Goal: Find specific page/section: Find specific page/section

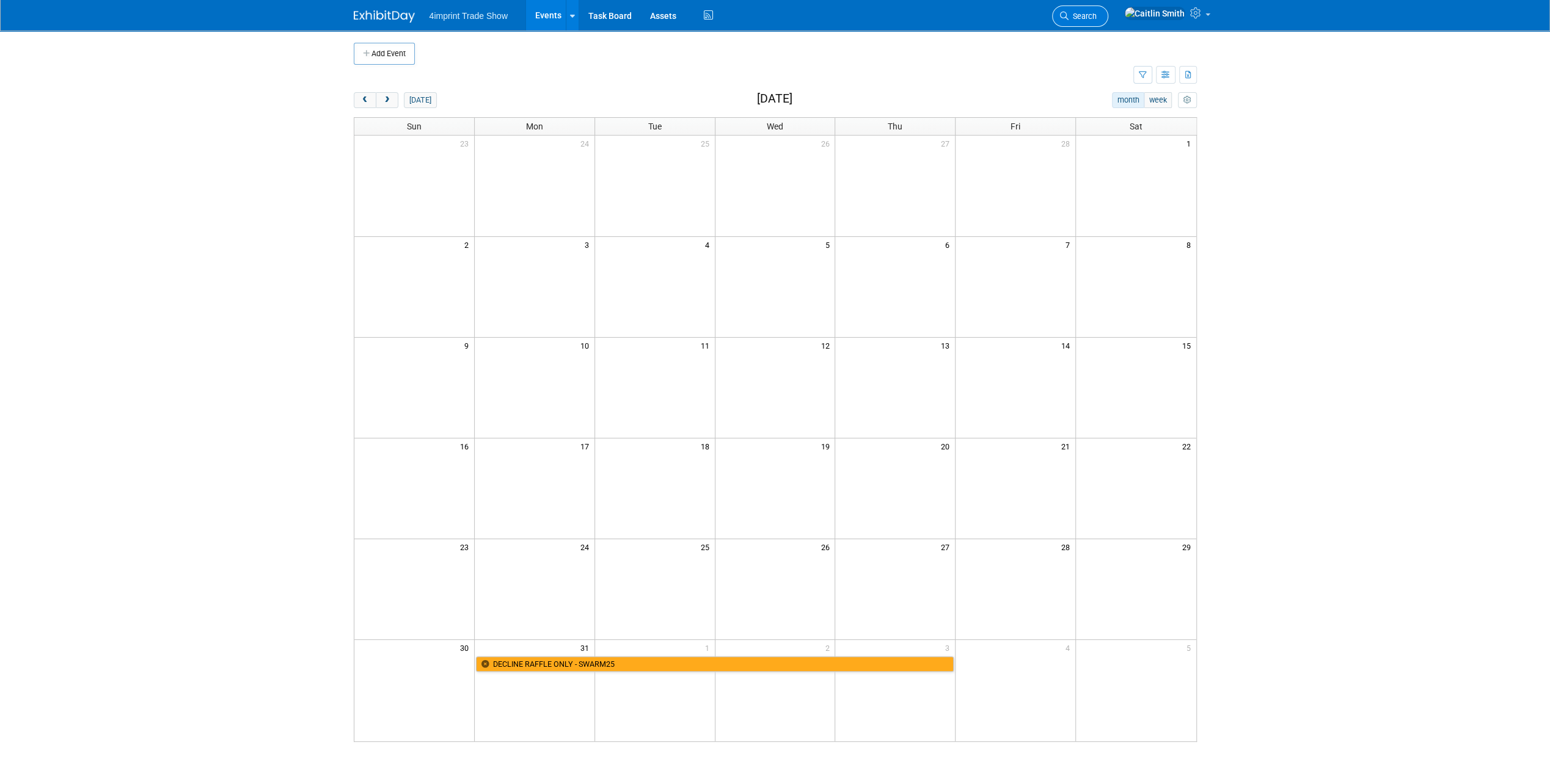
click at [1097, 12] on span "Search" at bounding box center [1082, 16] width 28 height 9
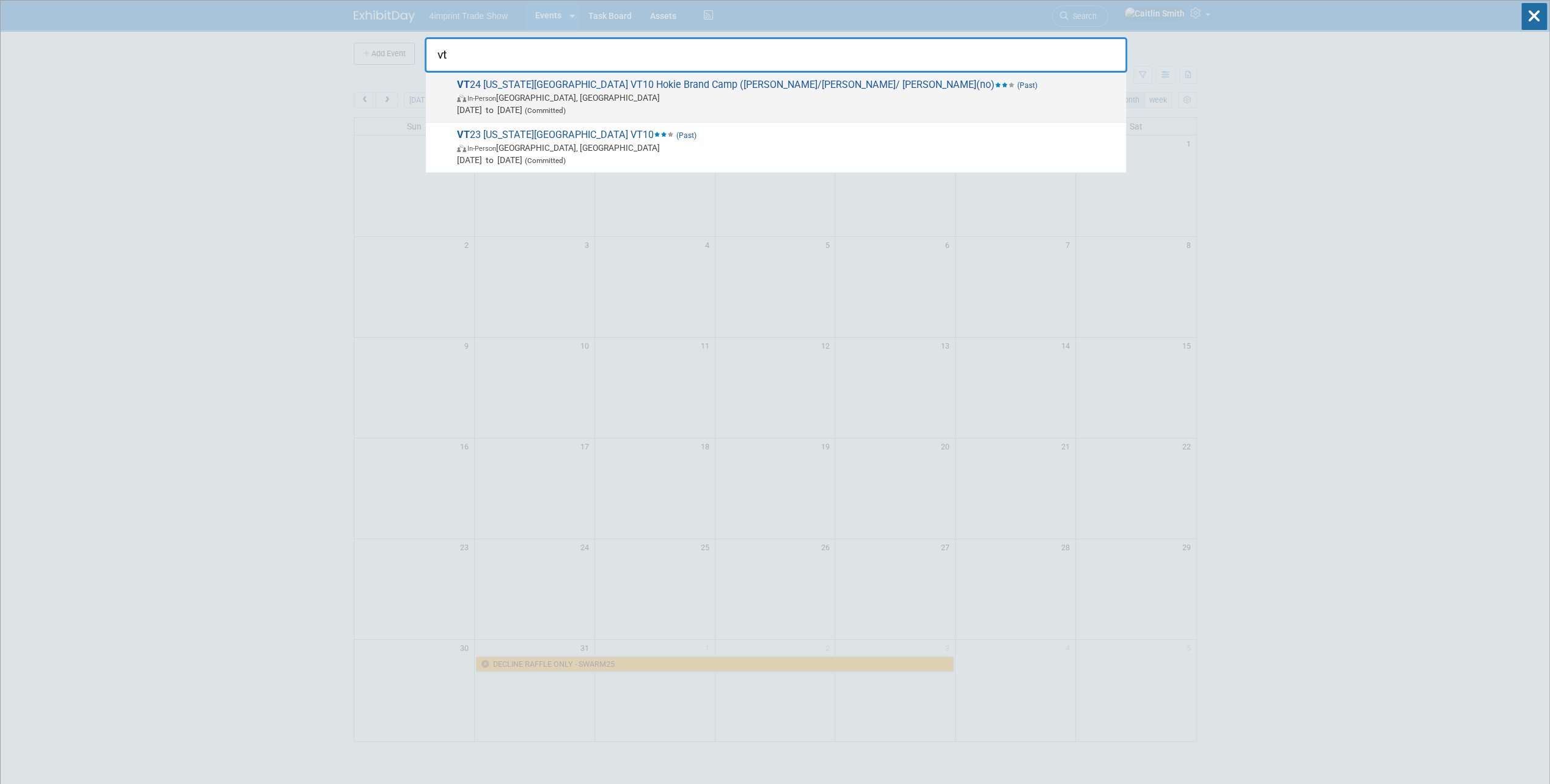
type input "vt"
click at [543, 81] on span "VT 24 Virginia Tech University VT10 Hokie Brand Camp (Matt D/Mike H/ Jen(no) (P…" at bounding box center [786, 96] width 666 height 37
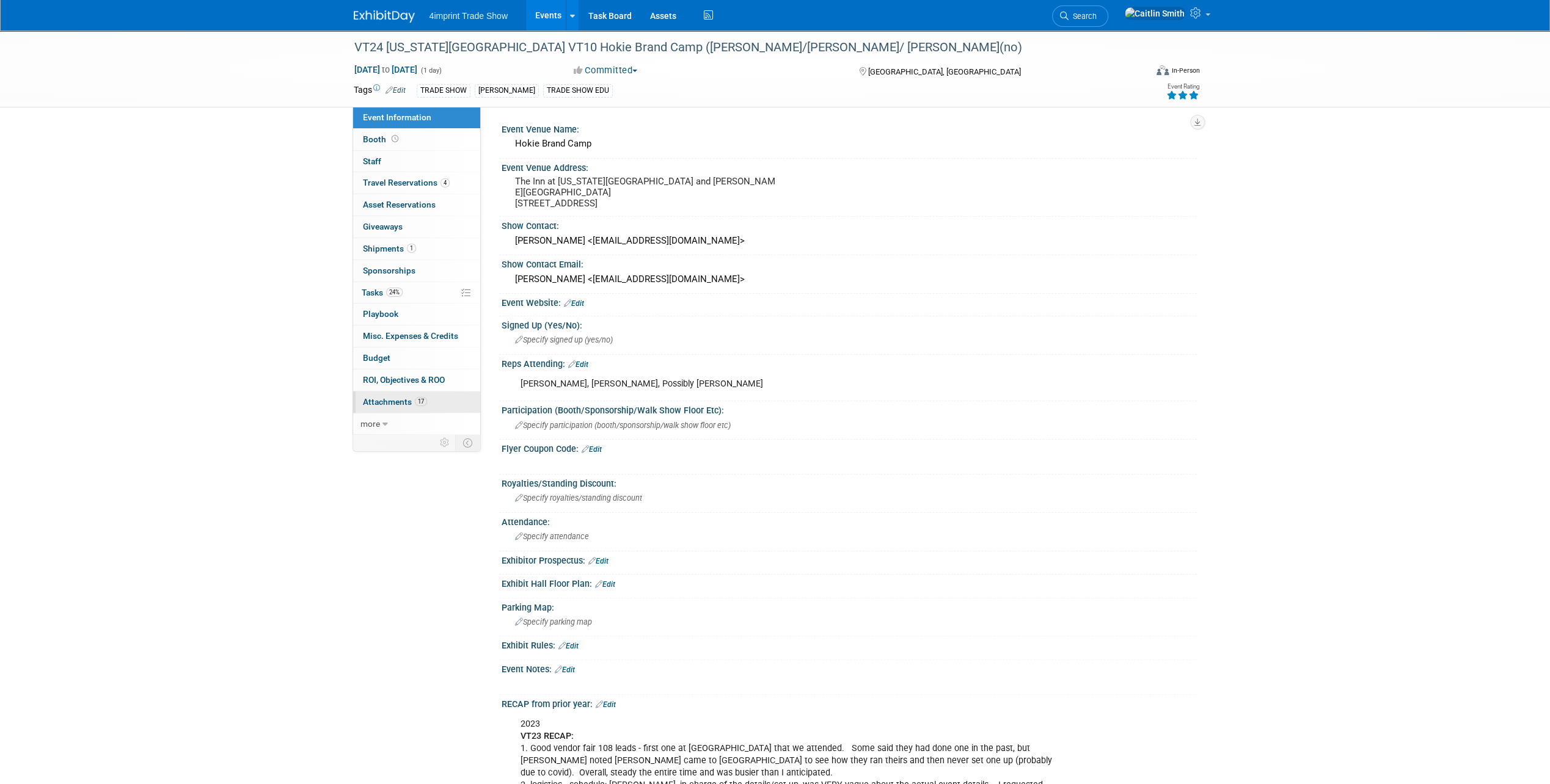
click at [380, 399] on span "Attachments 17" at bounding box center [395, 401] width 65 height 10
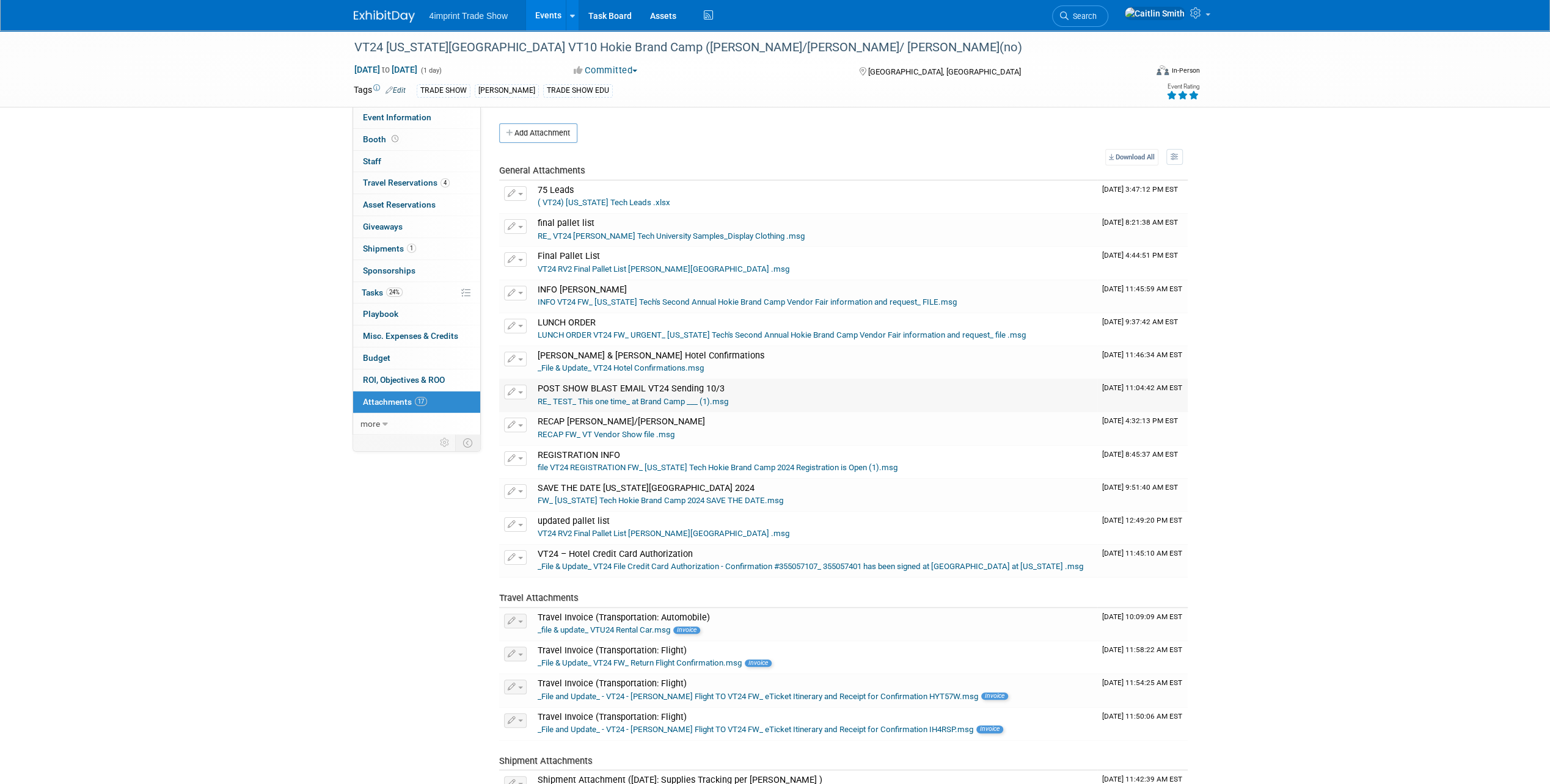
click at [608, 400] on link "RE_ TEST_ This one time_ at Brand Camp ___ (1).msg" at bounding box center [633, 400] width 191 height 9
click at [1068, 18] on icon at bounding box center [1064, 16] width 9 height 9
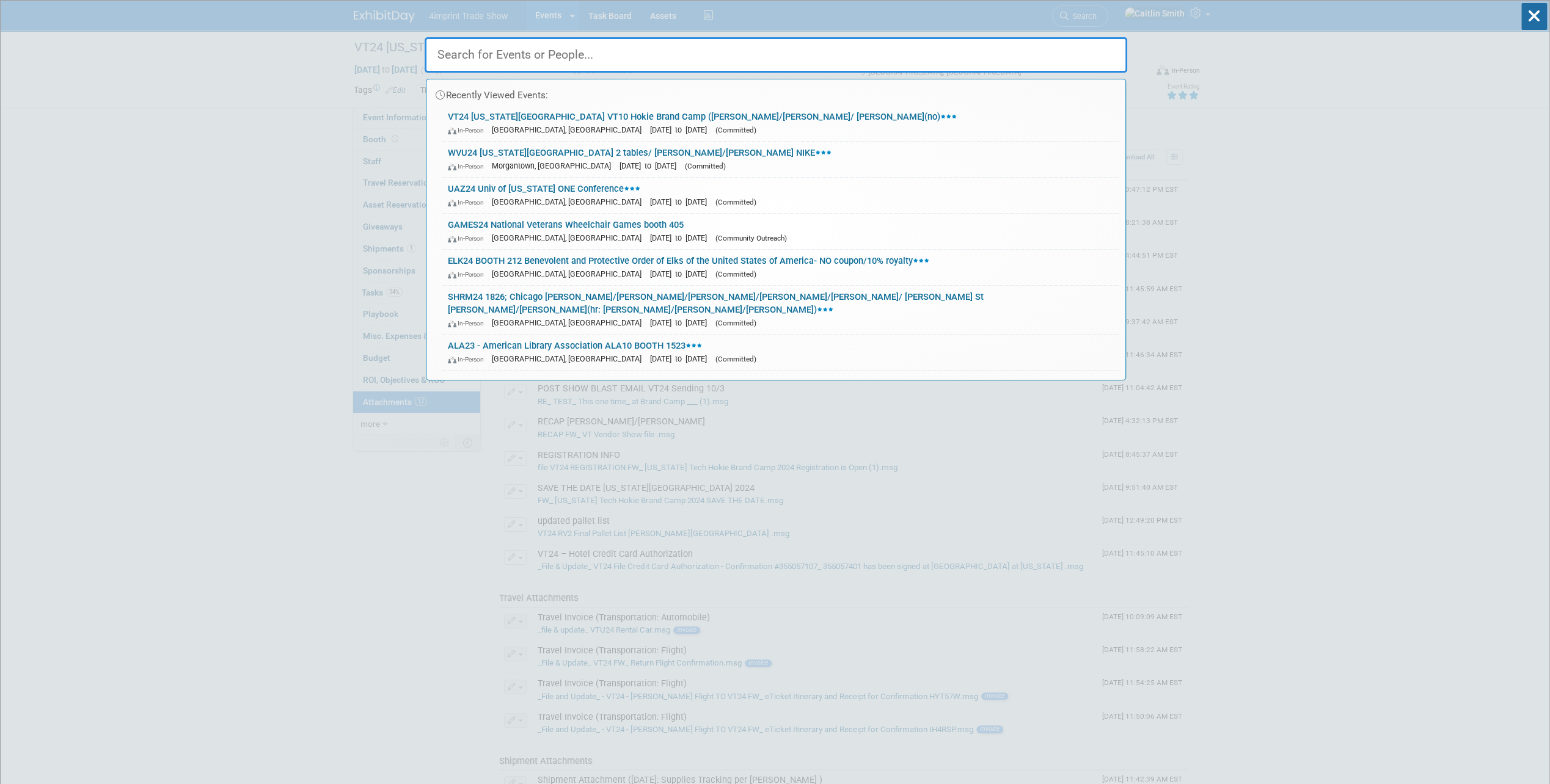
click at [472, 55] on input "text" at bounding box center [775, 55] width 702 height 36
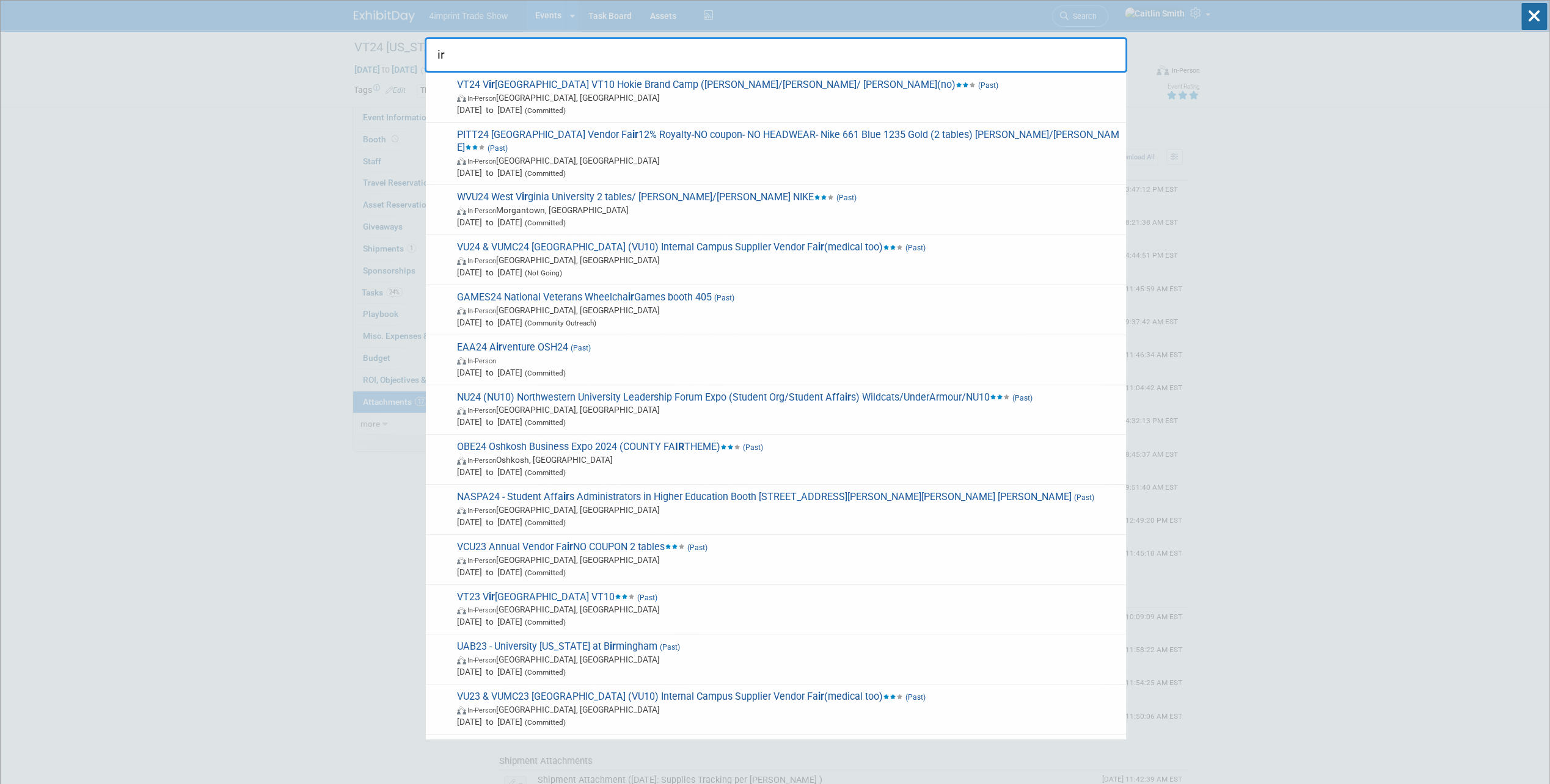
type input "i"
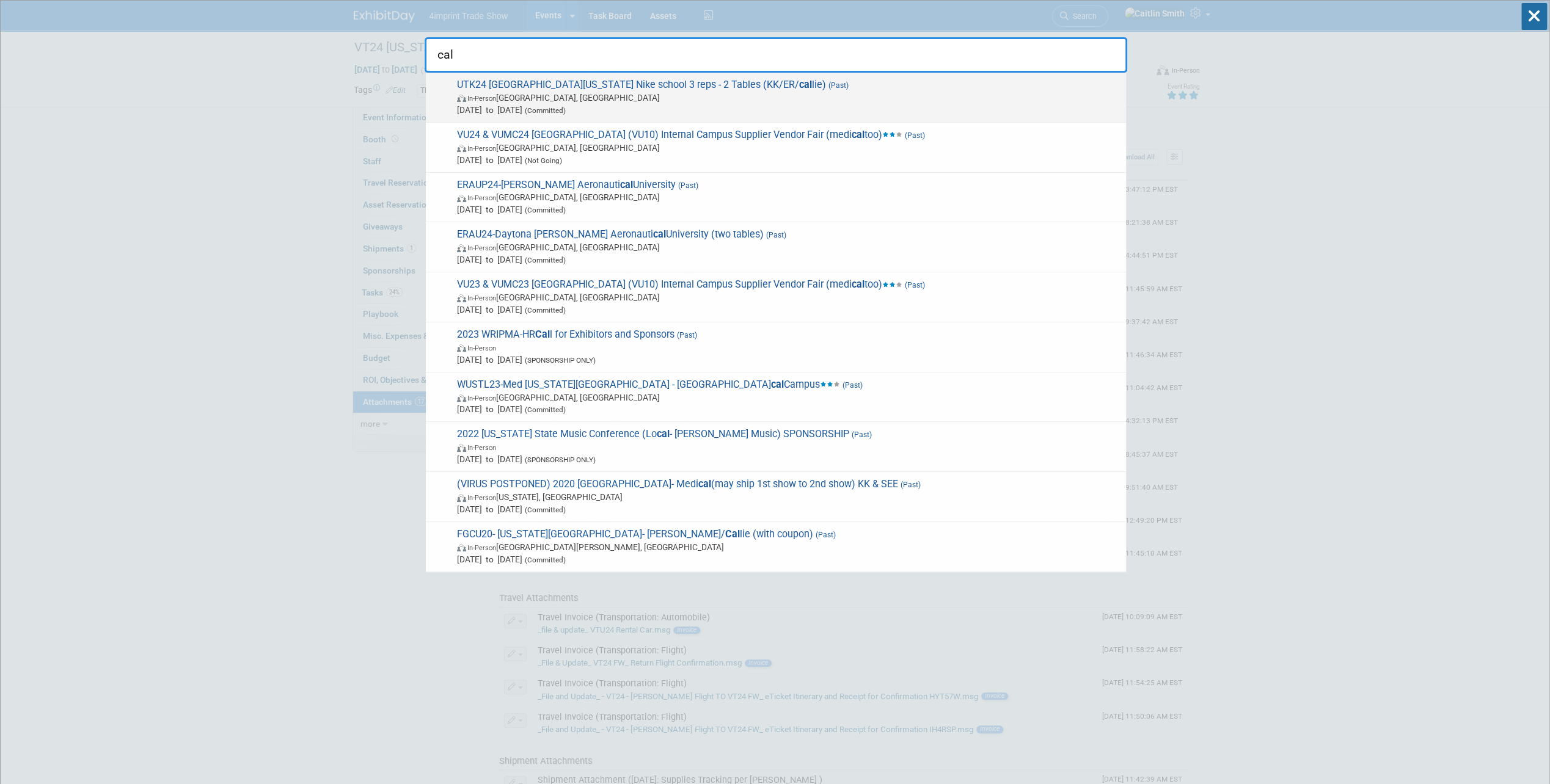
type input "cal"
click at [464, 81] on span "UTK24 University of Tennessee Knoxville UTN10 Nike school 3 reps - 2 Tables (KK…" at bounding box center [786, 96] width 666 height 37
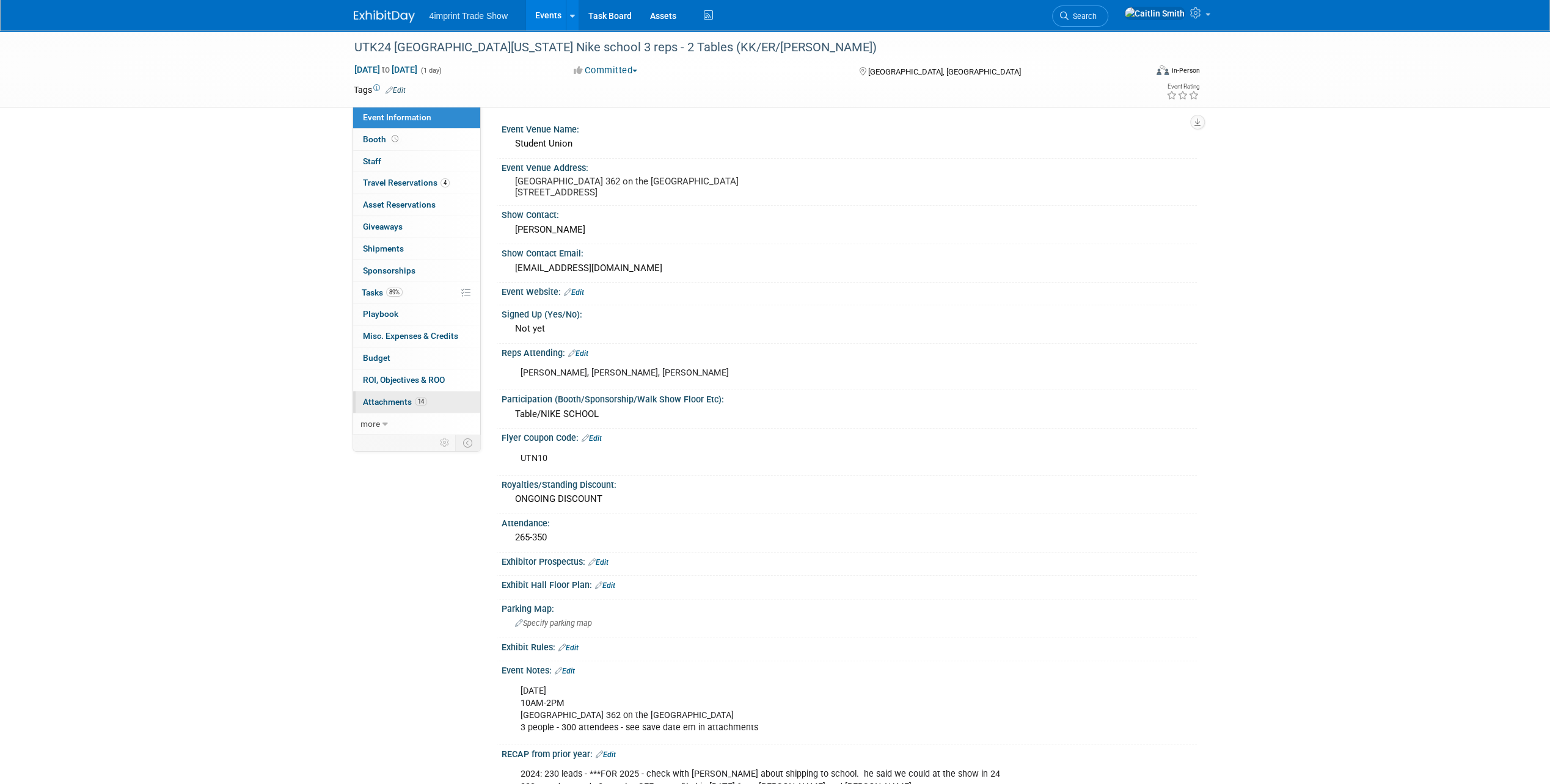
click at [392, 396] on span "Attachments 14" at bounding box center [395, 401] width 65 height 10
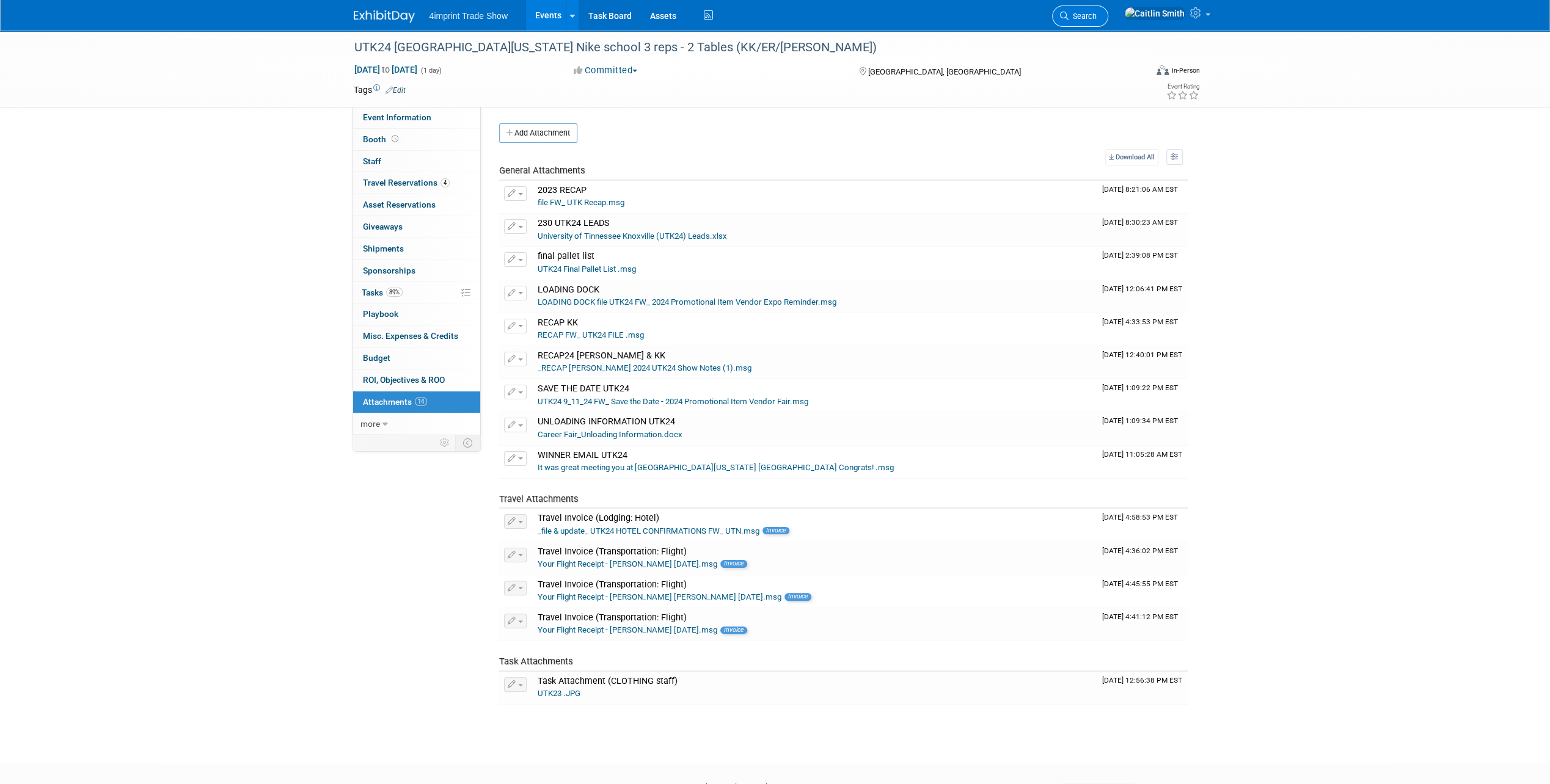
click at [1097, 14] on span "Search" at bounding box center [1082, 16] width 28 height 9
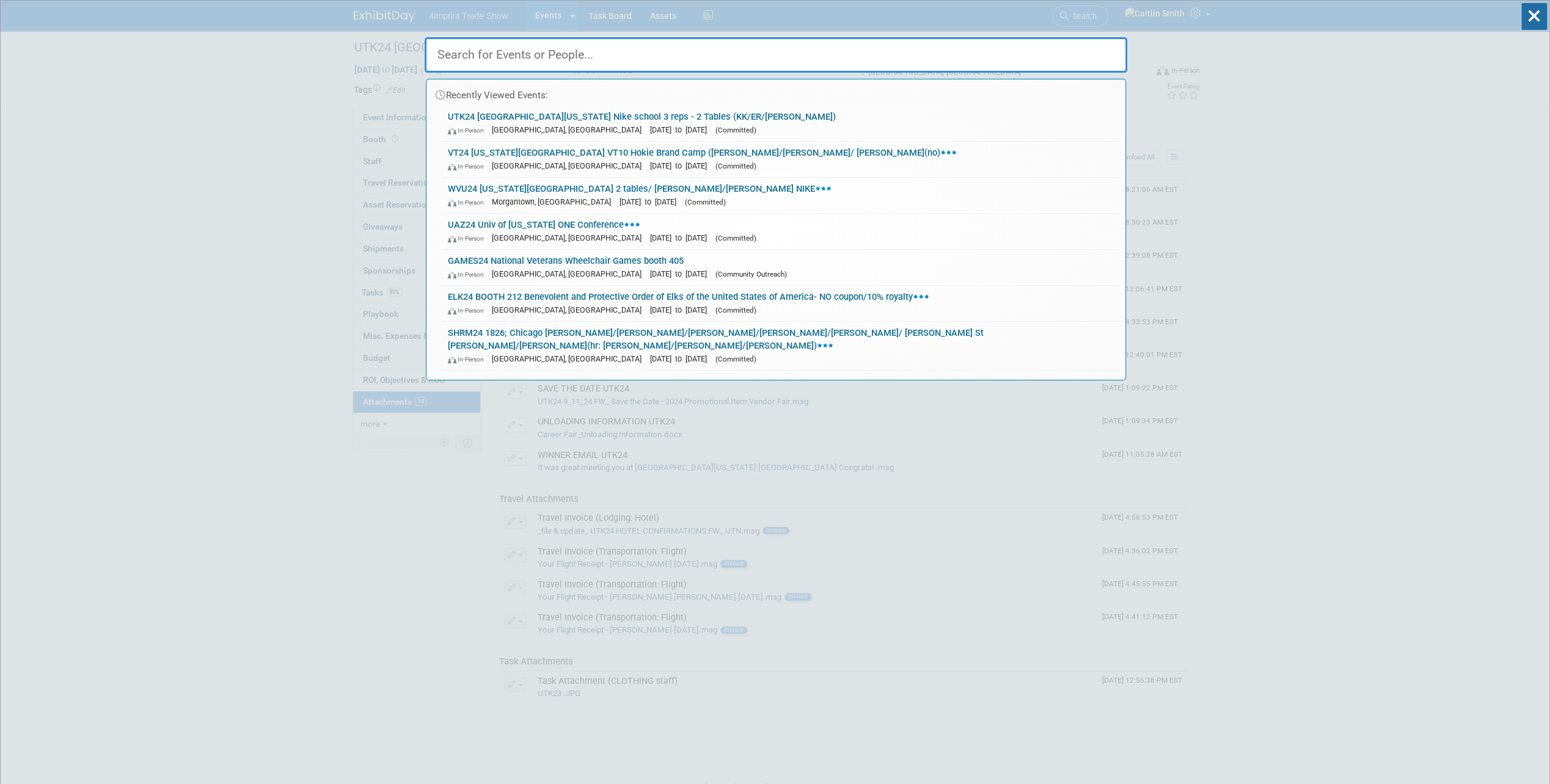
click at [481, 52] on input "text" at bounding box center [775, 55] width 702 height 36
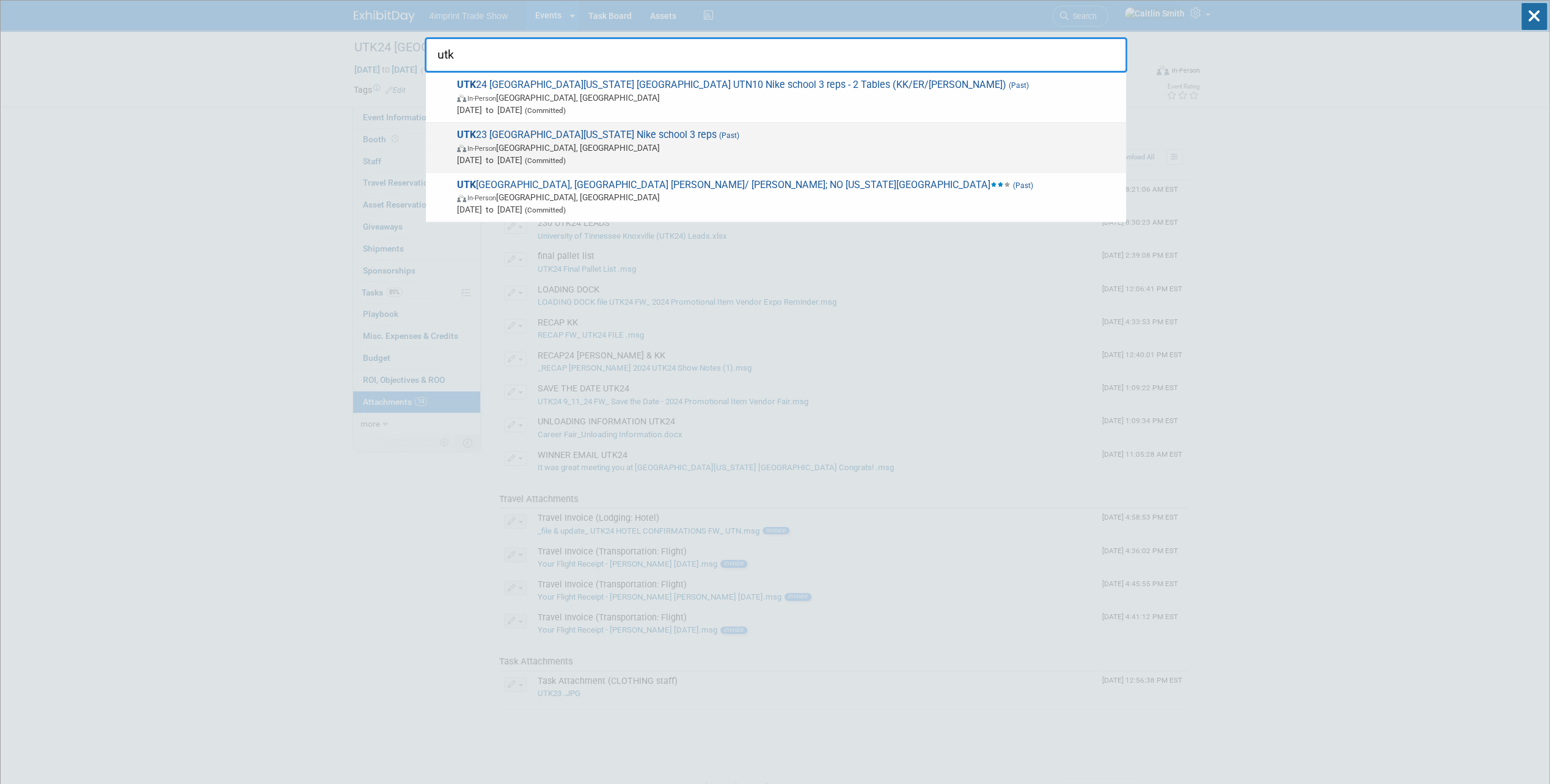
type input "utk"
click at [556, 148] on span "In-Person [GEOGRAPHIC_DATA], [GEOGRAPHIC_DATA]" at bounding box center [788, 148] width 663 height 12
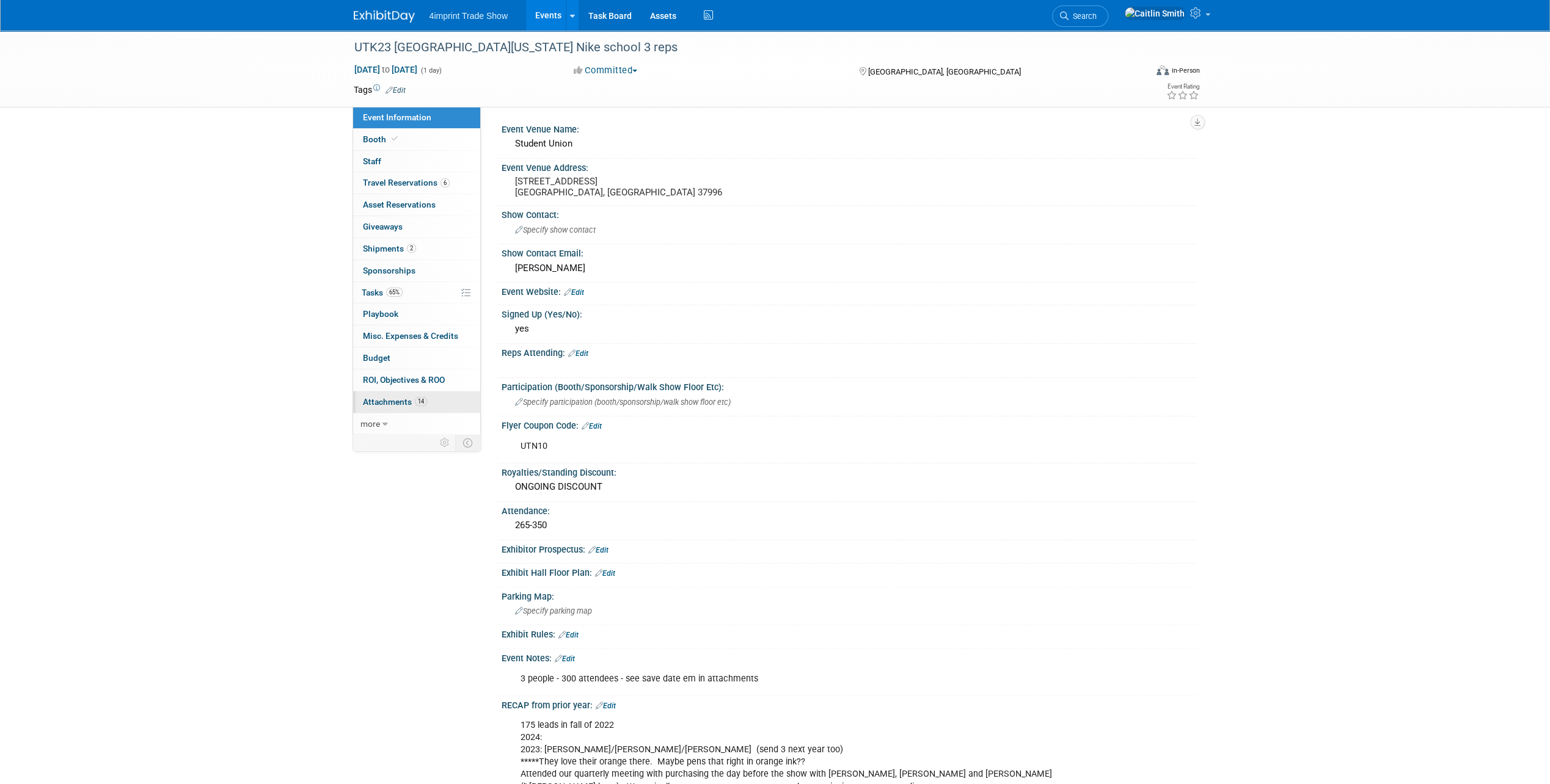
click at [376, 404] on link "14 Attachments 14" at bounding box center [417, 402] width 127 height 22
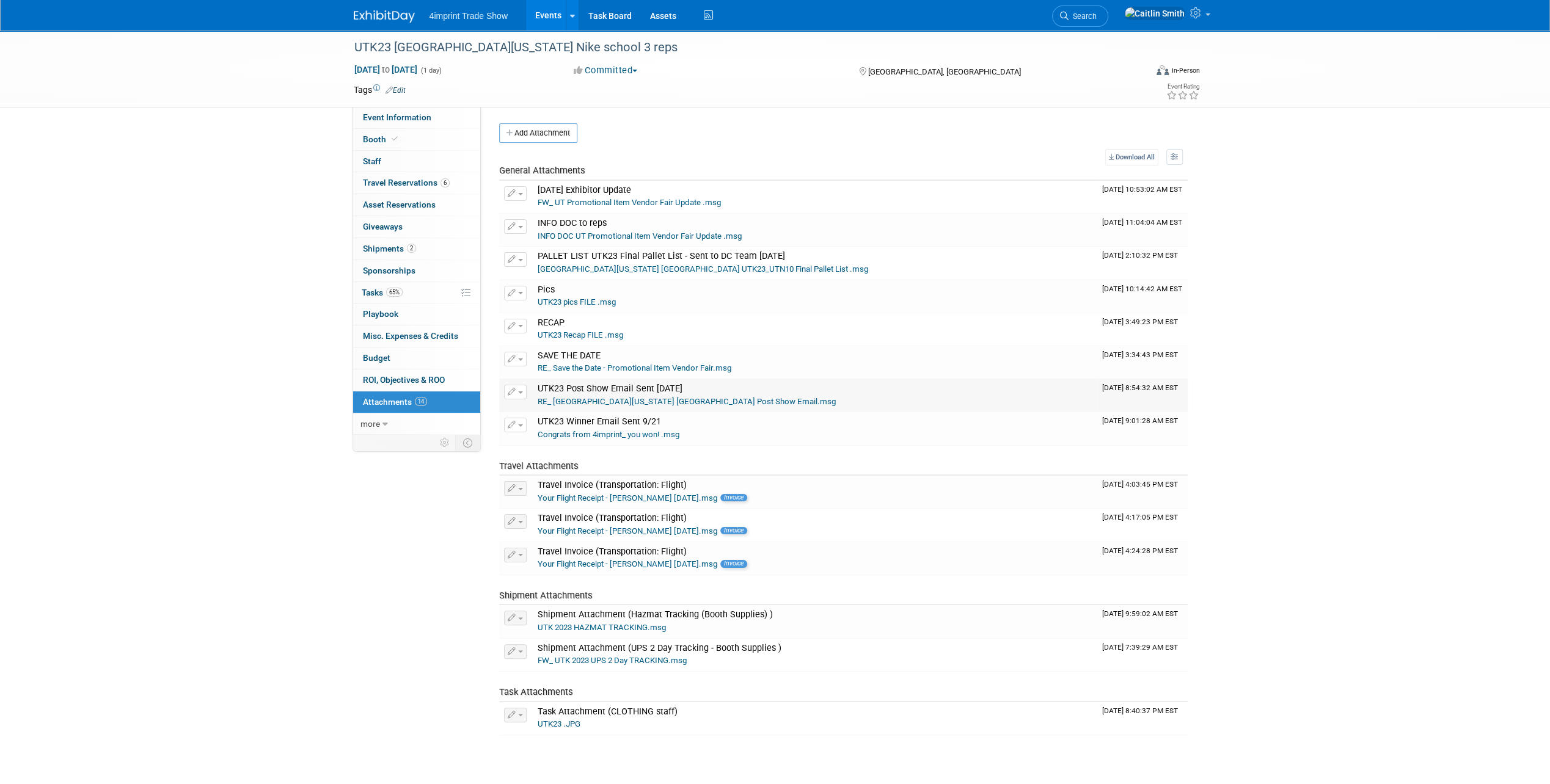
click at [674, 407] on td "UTK23 Post Show Email Sent 9/26/23 RE_ University of Tennessee Knoxville Post S…" at bounding box center [815, 394] width 565 height 33
click at [677, 397] on link "RE_ University of Tennessee Knoxville Post Show Email.msg" at bounding box center [687, 400] width 298 height 9
